Goal: Transaction & Acquisition: Subscribe to service/newsletter

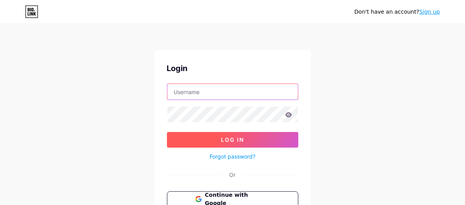
type input "[EMAIL_ADDRESS][DOMAIN_NAME]"
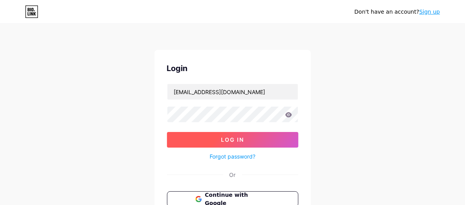
click at [244, 141] on button "Log In" at bounding box center [232, 140] width 131 height 16
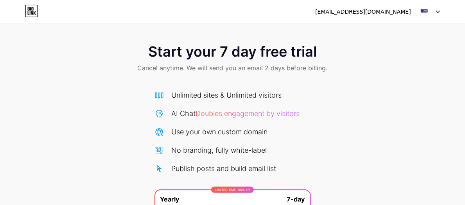
click at [435, 10] on div at bounding box center [428, 12] width 23 height 14
click at [390, 10] on div "[EMAIL_ADDRESS][DOMAIN_NAME]" at bounding box center [363, 12] width 96 height 8
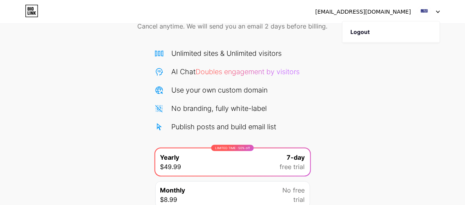
scroll to position [109, 0]
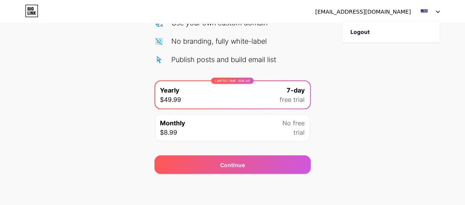
click at [231, 136] on div "Monthly $8.99 No free trial" at bounding box center [232, 127] width 155 height 27
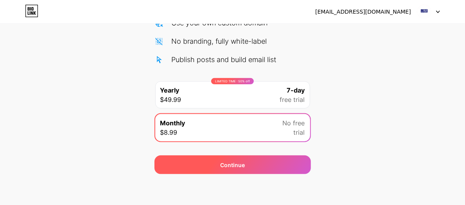
click at [237, 166] on span "Continue" at bounding box center [232, 165] width 25 height 8
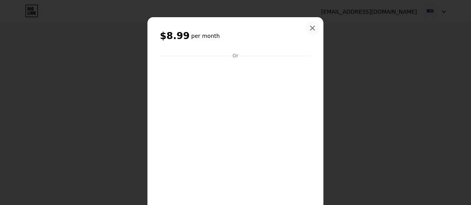
click at [310, 25] on icon at bounding box center [312, 28] width 6 height 6
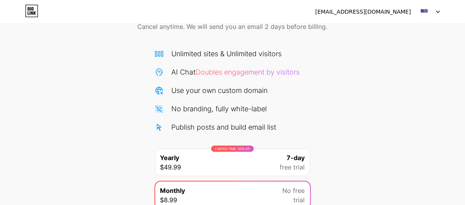
scroll to position [0, 0]
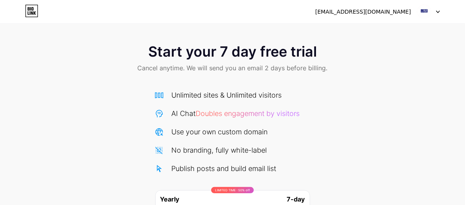
click at [439, 10] on div at bounding box center [428, 12] width 23 height 14
